Goal: Go to known website: Access a specific website the user already knows

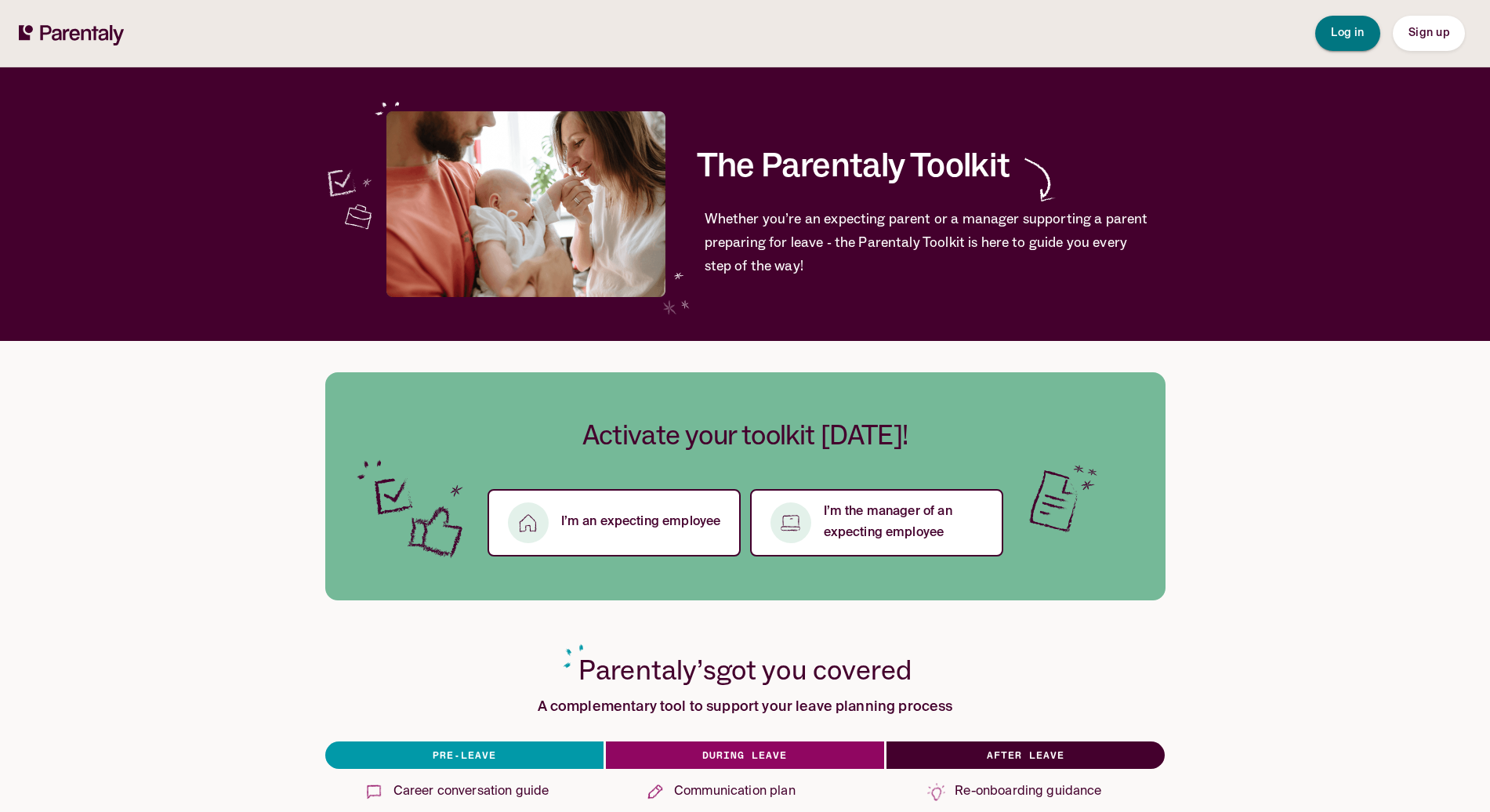
click at [1360, 38] on span "Log in" at bounding box center [1347, 33] width 34 height 11
